Goal: Information Seeking & Learning: Learn about a topic

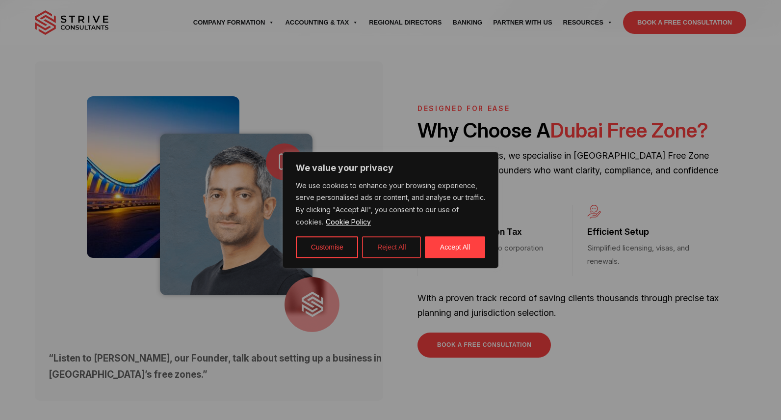
click at [388, 248] on button "Reject All" at bounding box center [391, 247] width 59 height 22
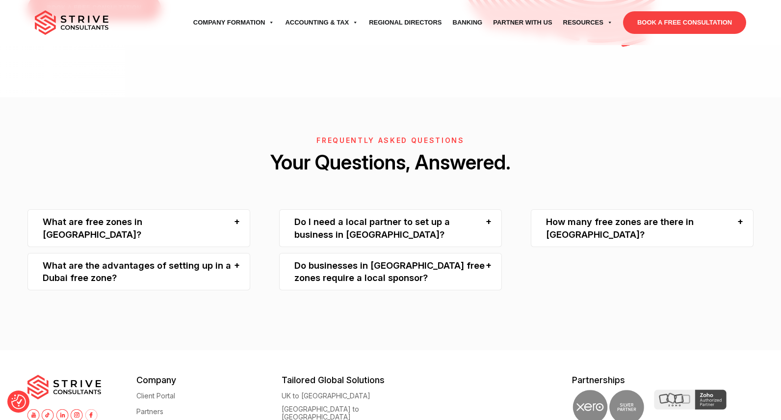
scroll to position [2072, 0]
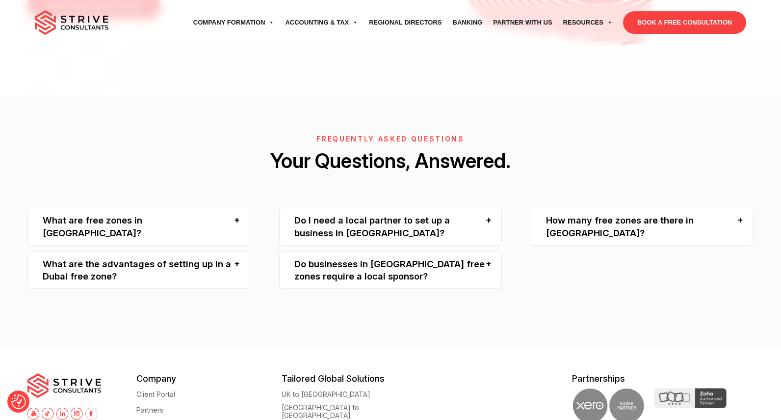
click at [234, 208] on div "What are free zones in Dubai?" at bounding box center [138, 227] width 223 height 38
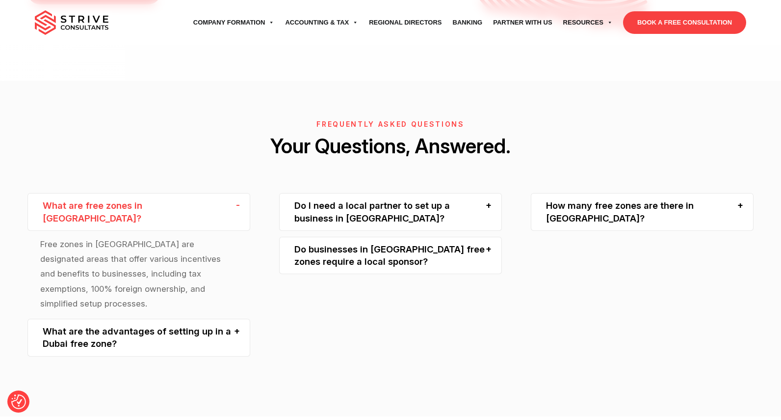
scroll to position [2109, 0]
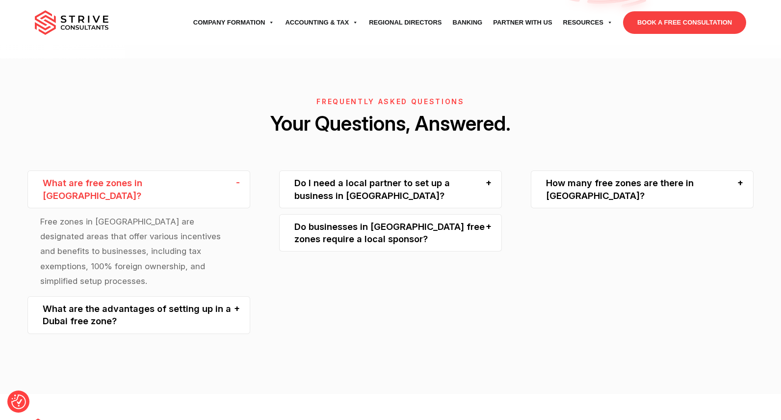
click at [239, 296] on div "What are the advantages of setting up in a Dubai free zone?" at bounding box center [138, 315] width 223 height 38
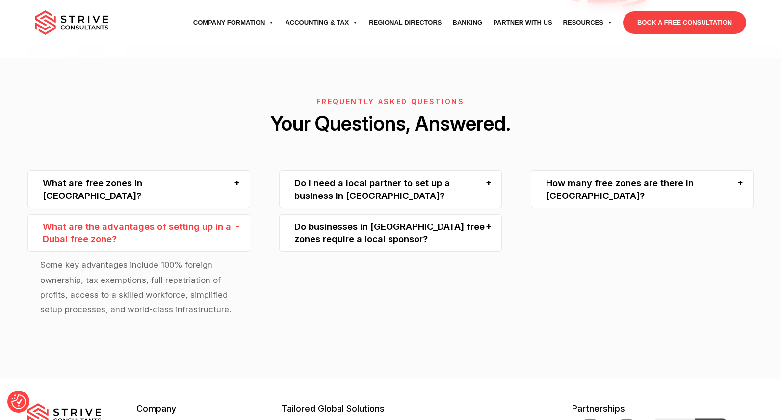
click at [722, 170] on div "How many free zones are there in Dubai?" at bounding box center [642, 189] width 223 height 38
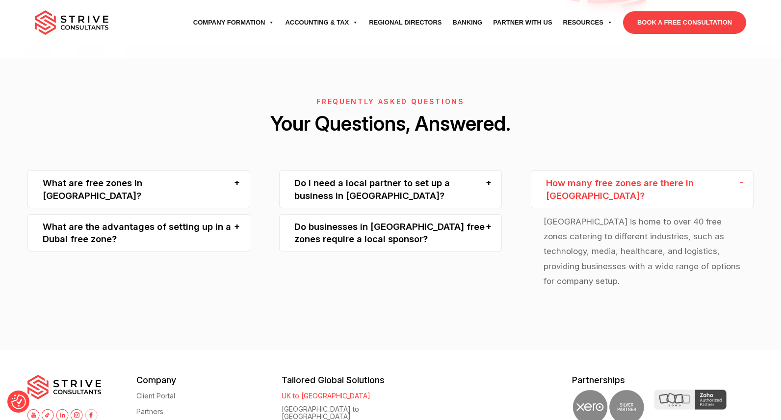
click at [300, 392] on link "UK to [GEOGRAPHIC_DATA]" at bounding box center [326, 395] width 89 height 7
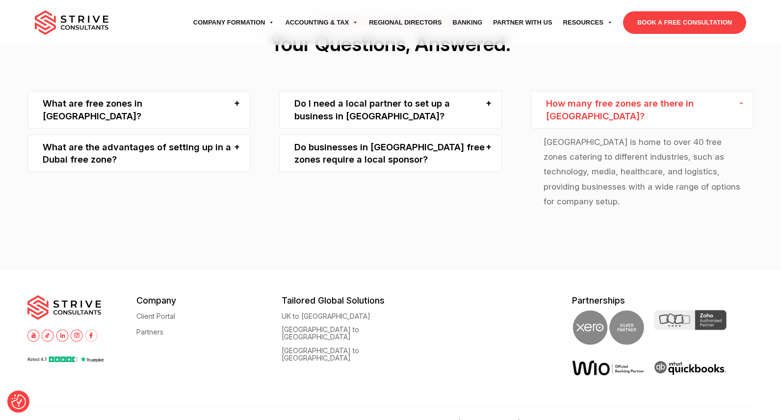
scroll to position [2208, 0]
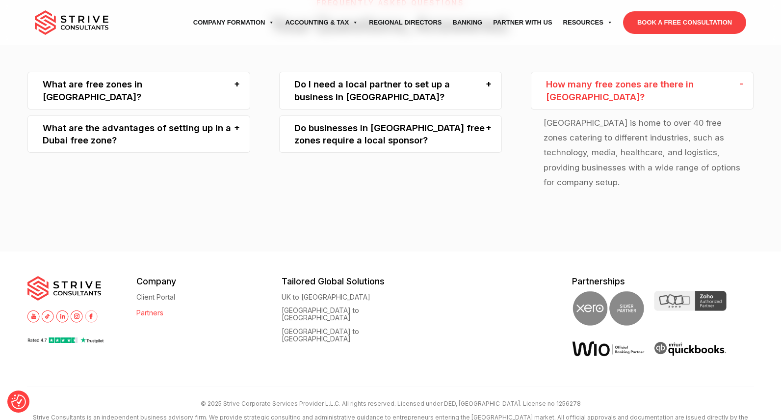
click at [157, 309] on link "Partners" at bounding box center [149, 312] width 27 height 7
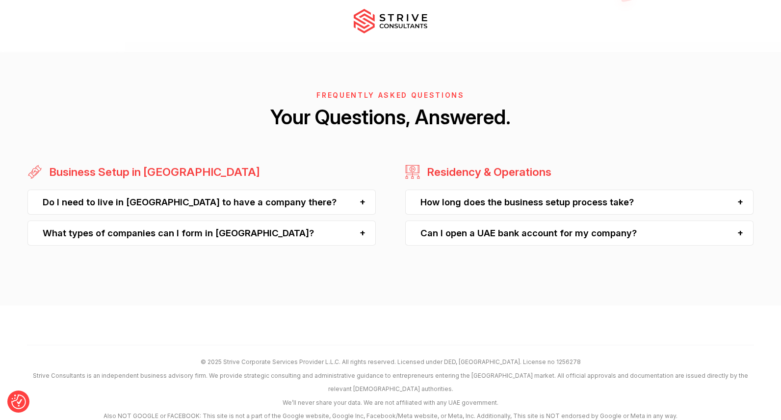
scroll to position [2450, 0]
click at [633, 204] on div "How long does the business setup process take?" at bounding box center [579, 202] width 349 height 25
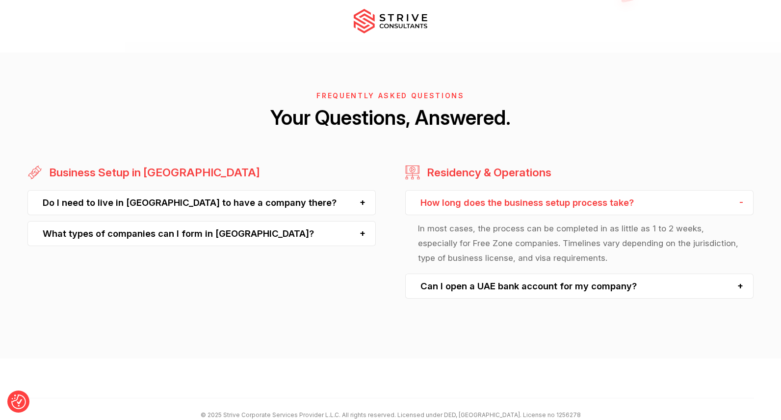
click at [615, 291] on div "Can I open a UAE bank account for my company?" at bounding box center [579, 285] width 349 height 25
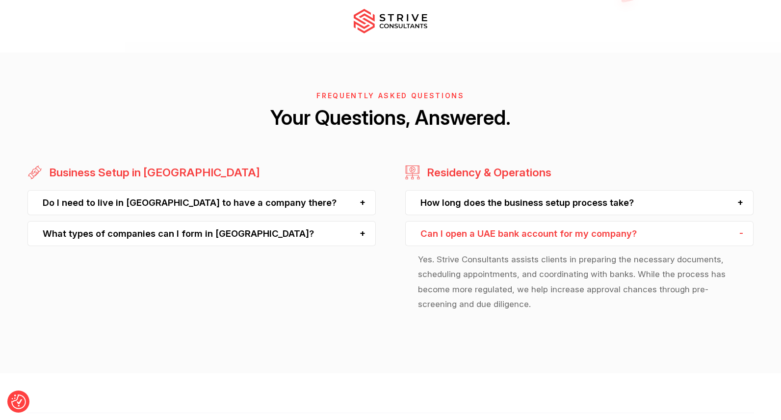
click at [355, 228] on div "What types of companies can I form in [GEOGRAPHIC_DATA]?" at bounding box center [201, 233] width 349 height 25
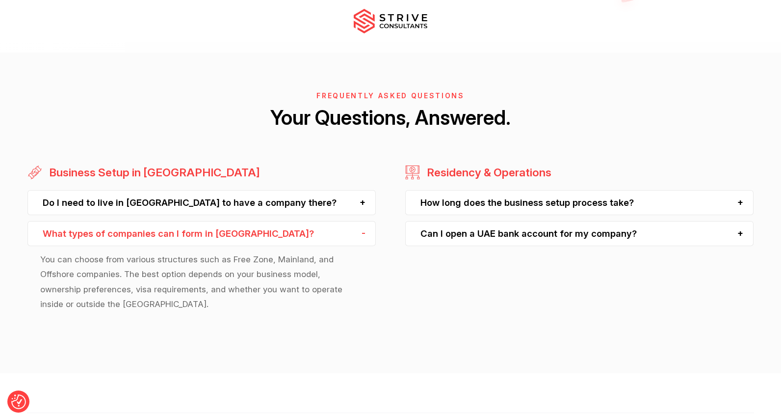
click at [360, 204] on div "Do I need to live in [GEOGRAPHIC_DATA] to have a company there?" at bounding box center [201, 202] width 349 height 25
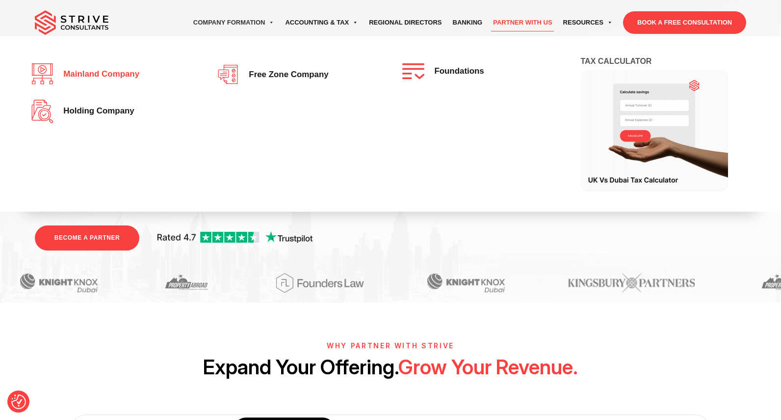
click at [125, 75] on span "Mainland company" at bounding box center [98, 74] width 81 height 9
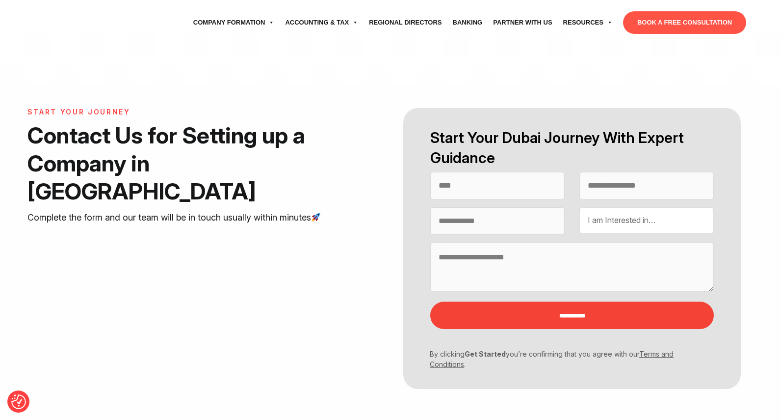
select select "Contact form"
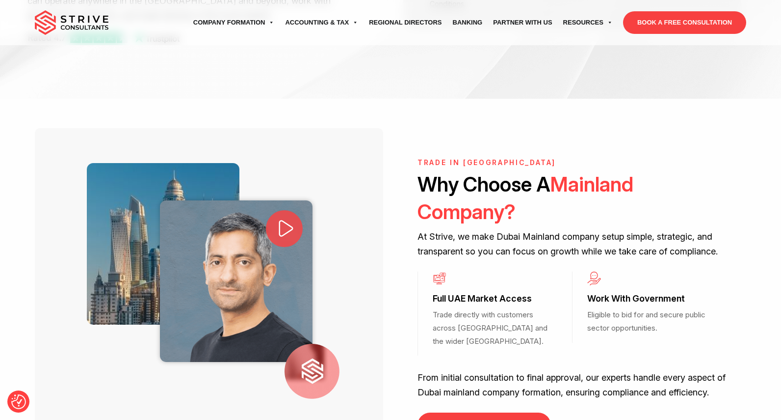
scroll to position [243, 0]
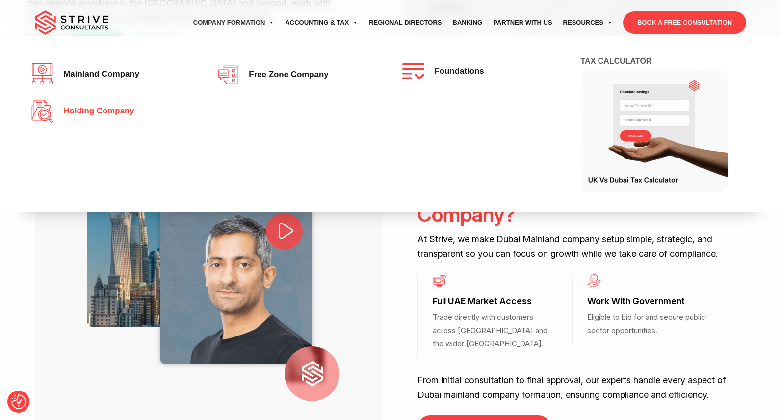
click at [123, 113] on span "Holding Company" at bounding box center [96, 110] width 76 height 9
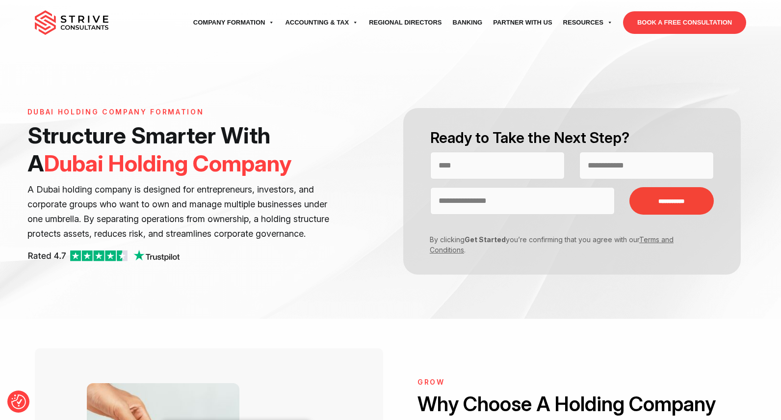
click at [333, 251] on p at bounding box center [183, 256] width 313 height 16
